Goal: Find specific page/section: Find specific page/section

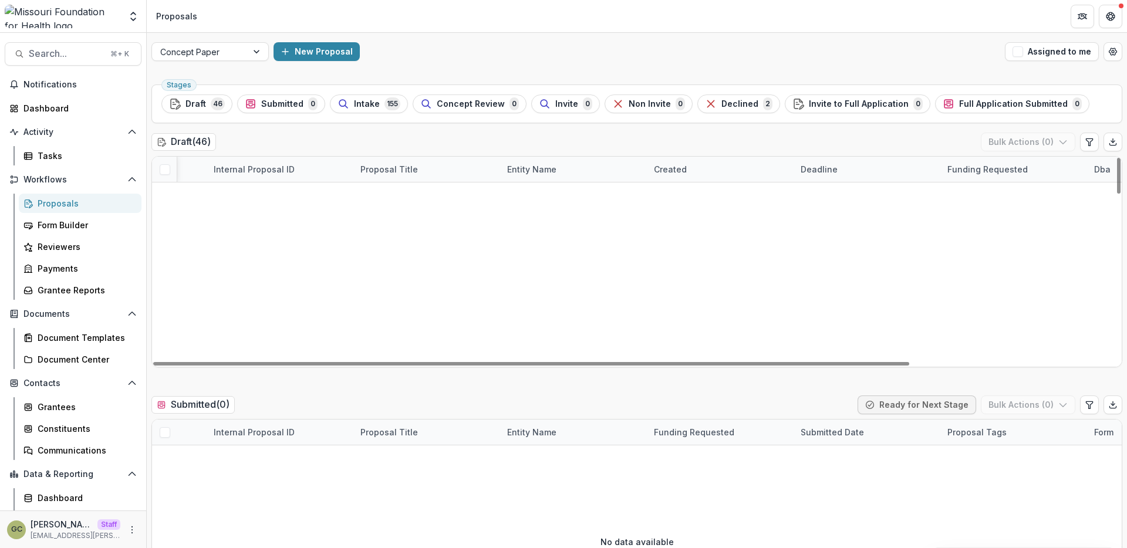
scroll to position [223, 498]
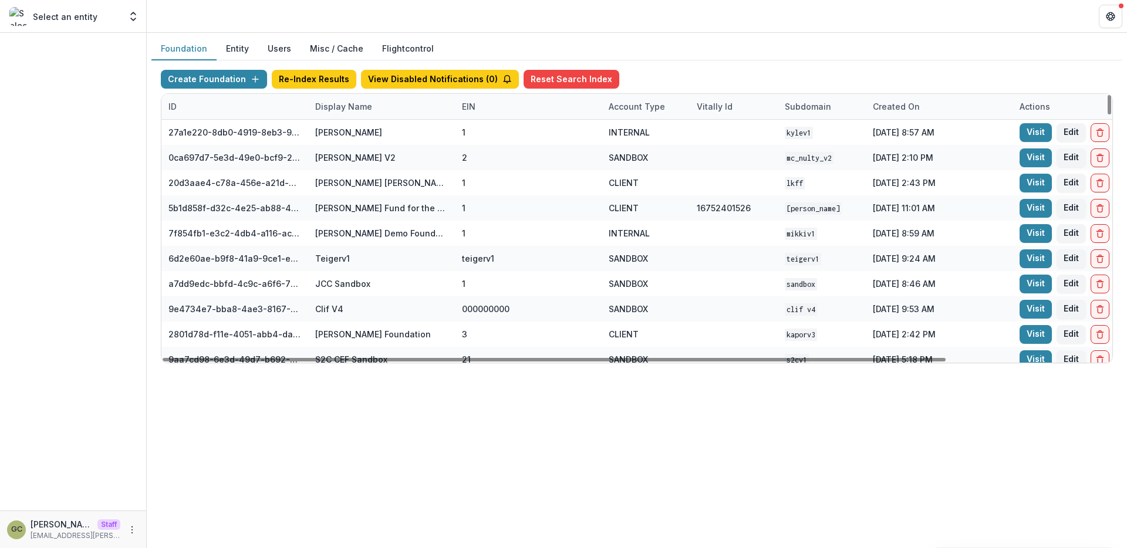
click at [352, 105] on div "Display Name" at bounding box center [343, 106] width 71 height 12
click at [371, 130] on input at bounding box center [381, 133] width 141 height 19
click at [666, 61] on div "Create Foundation Re-Index Results View Disabled Notifications ( 0 ) Reset Sear…" at bounding box center [636, 216] width 971 height 312
